Goal: Task Accomplishment & Management: Complete application form

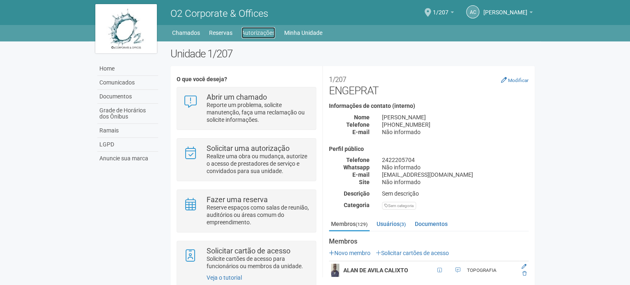
click at [246, 33] on link "Autorizações" at bounding box center [258, 32] width 34 height 11
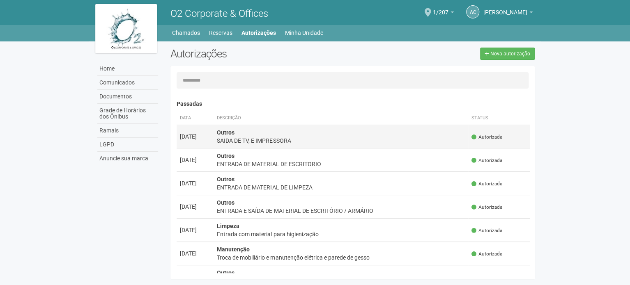
click at [274, 139] on div "SAIDA DE TV, E IMPRESSORA" at bounding box center [341, 141] width 248 height 8
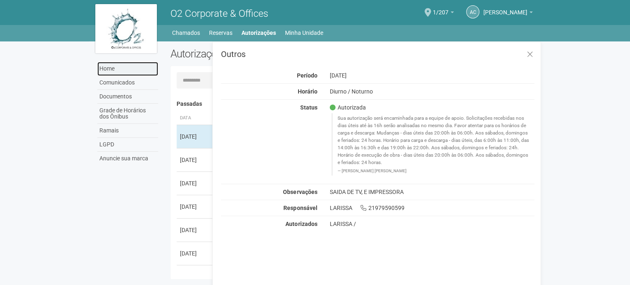
click at [118, 69] on link "Home" at bounding box center [127, 69] width 61 height 14
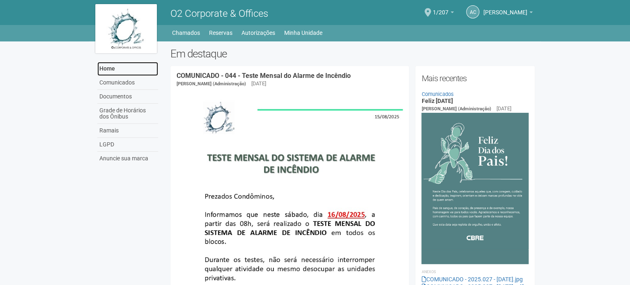
click at [134, 68] on link "Home" at bounding box center [127, 69] width 61 height 14
click at [436, 7] on div "AC Andréa Cunha Andréa Cunha compras@engeprat.com.br Meu perfil Alterar senha S…" at bounding box center [447, 12] width 180 height 23
click at [431, 11] on span at bounding box center [428, 12] width 7 height 9
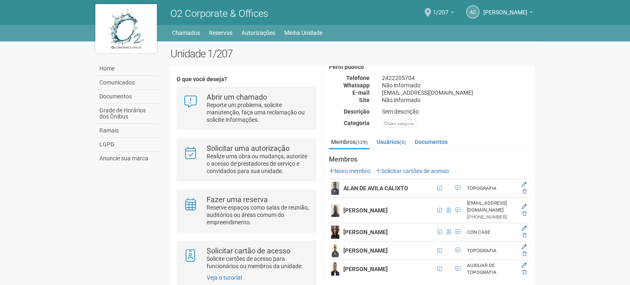
scroll to position [230, 0]
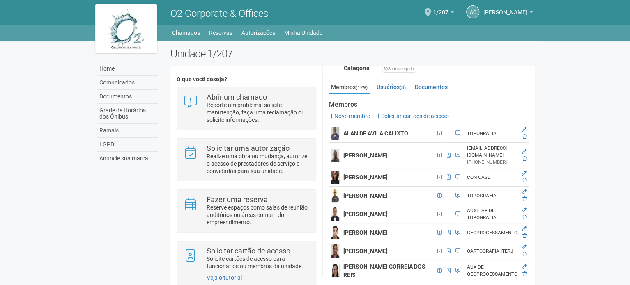
scroll to position [123, 0]
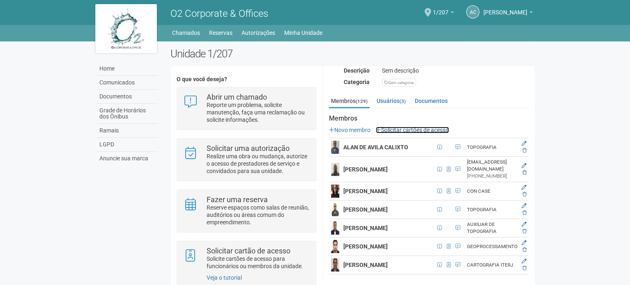
click at [407, 129] on link "Solicitar cartões de acesso" at bounding box center [412, 130] width 73 height 7
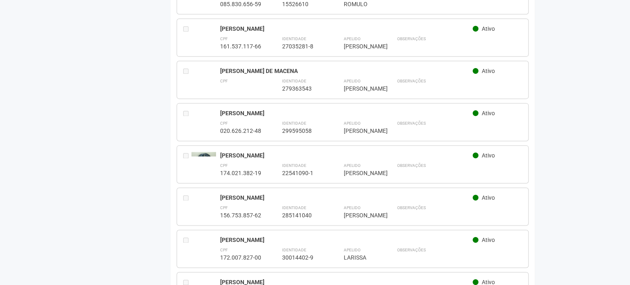
scroll to position [3696, 0]
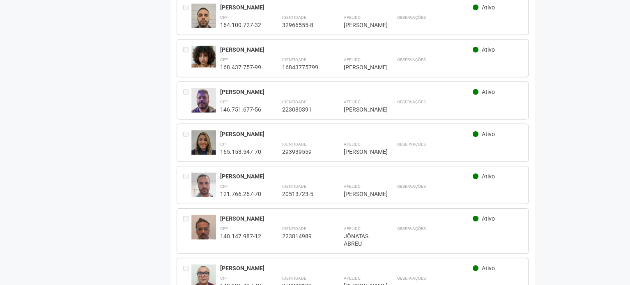
scroll to position [0, 0]
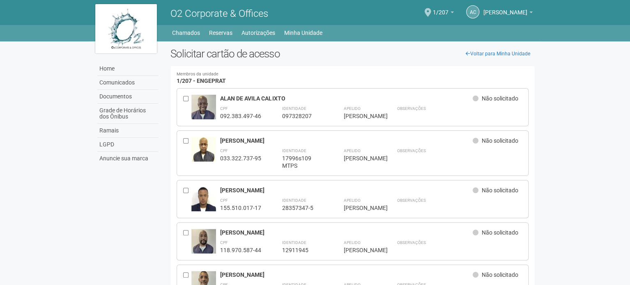
drag, startPoint x: 105, startPoint y: 205, endPoint x: 113, endPoint y: -16, distance: 221.9
click at [123, 68] on link "Home" at bounding box center [127, 69] width 61 height 14
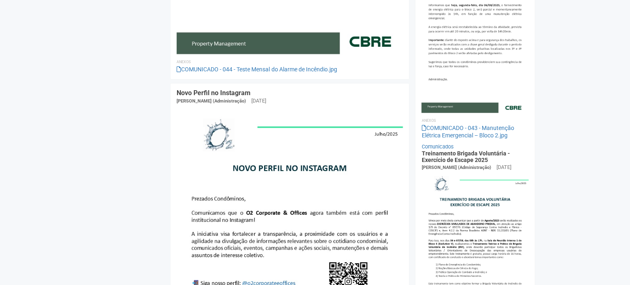
scroll to position [370, 0]
